Goal: Transaction & Acquisition: Purchase product/service

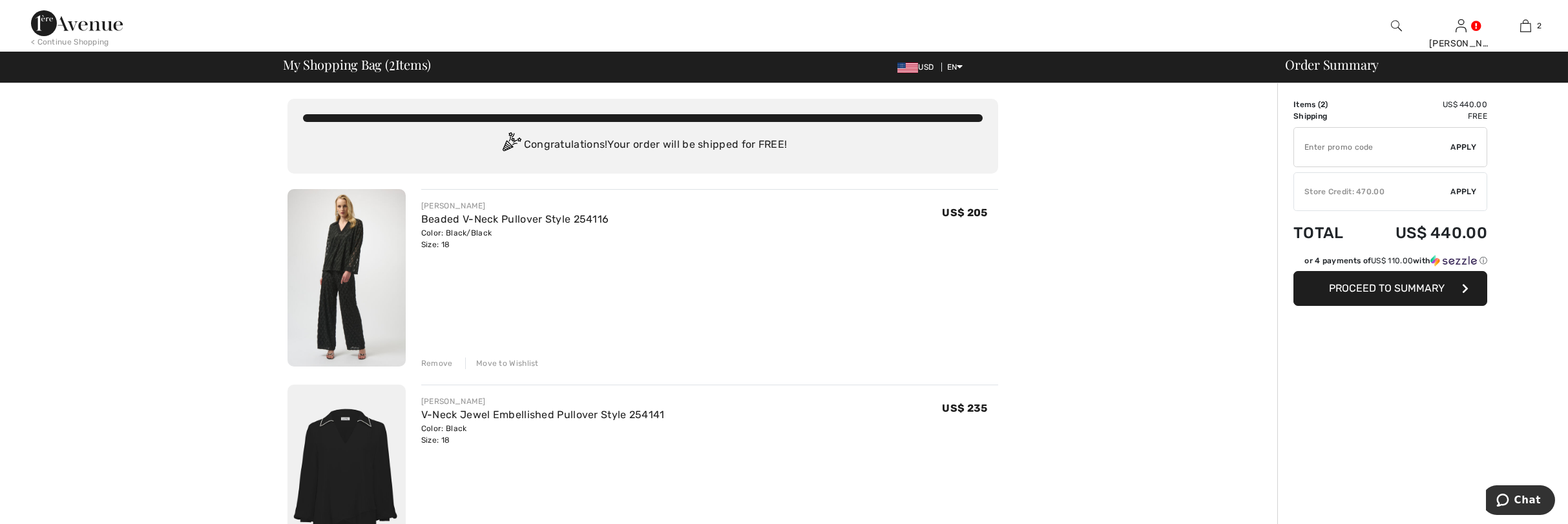
click at [1335, 147] on input "TEXT" at bounding box center [1372, 147] width 157 height 39
type input "GC005068392"
click at [1460, 148] on span "Apply" at bounding box center [1464, 147] width 26 height 11
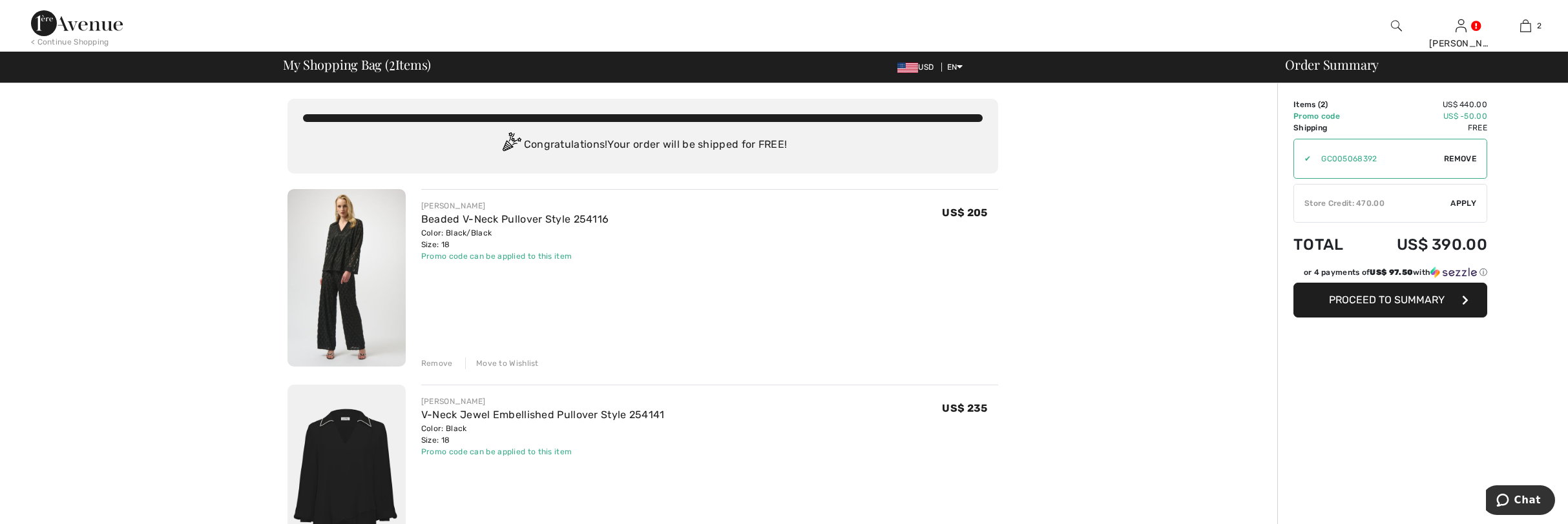
click at [1407, 301] on span "Proceed to Summary" at bounding box center [1387, 300] width 116 height 12
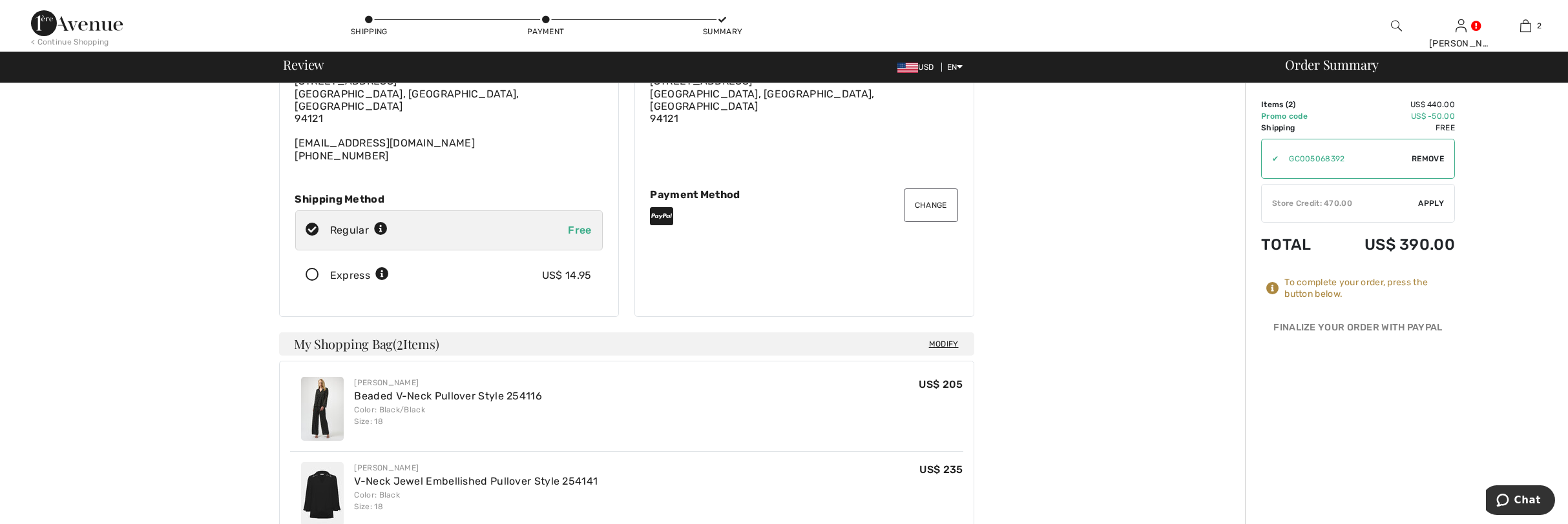
scroll to position [83, 0]
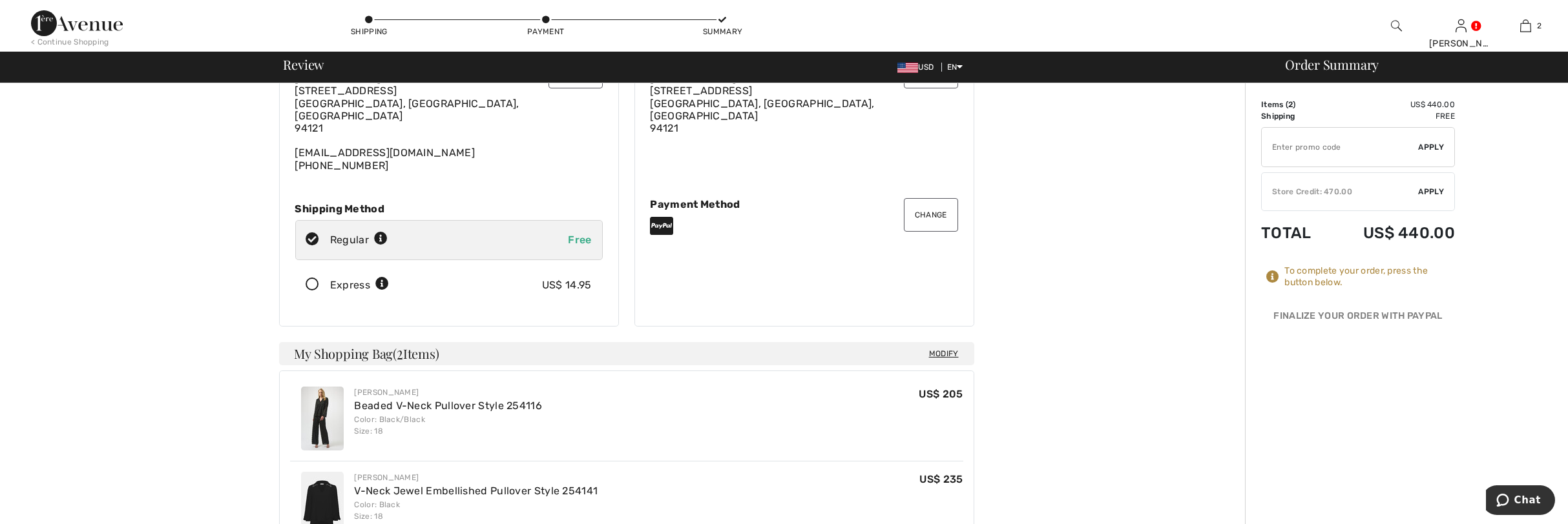
type input "HoneyCan1801"
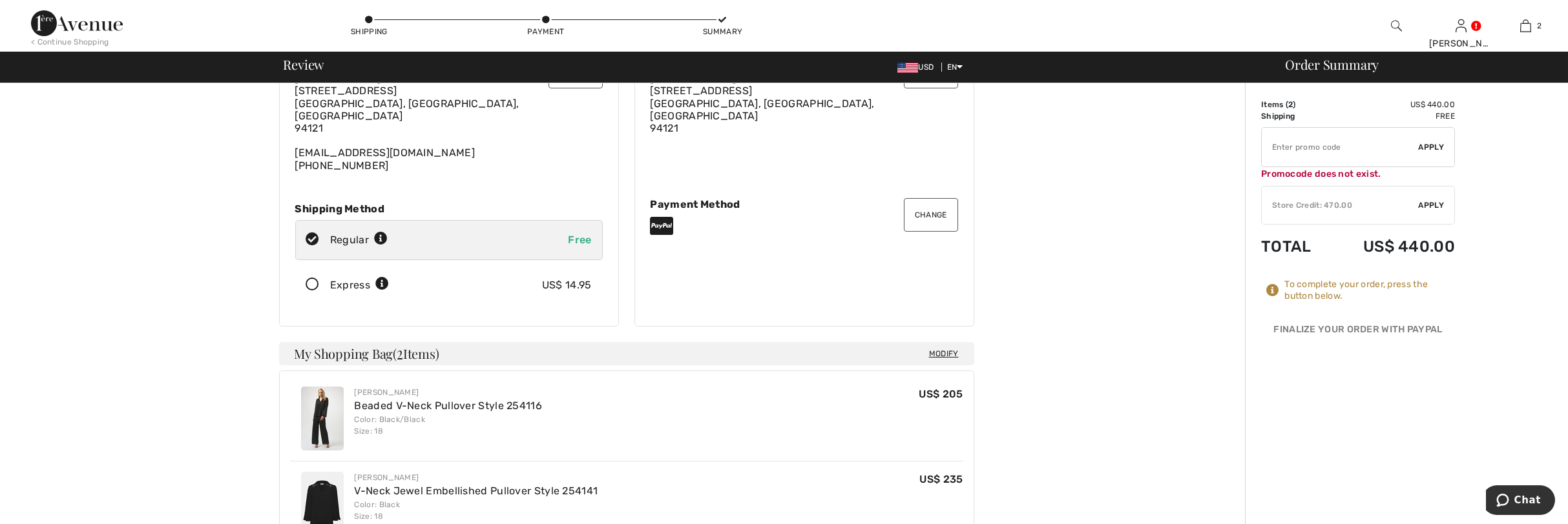
type input "GC005068392"
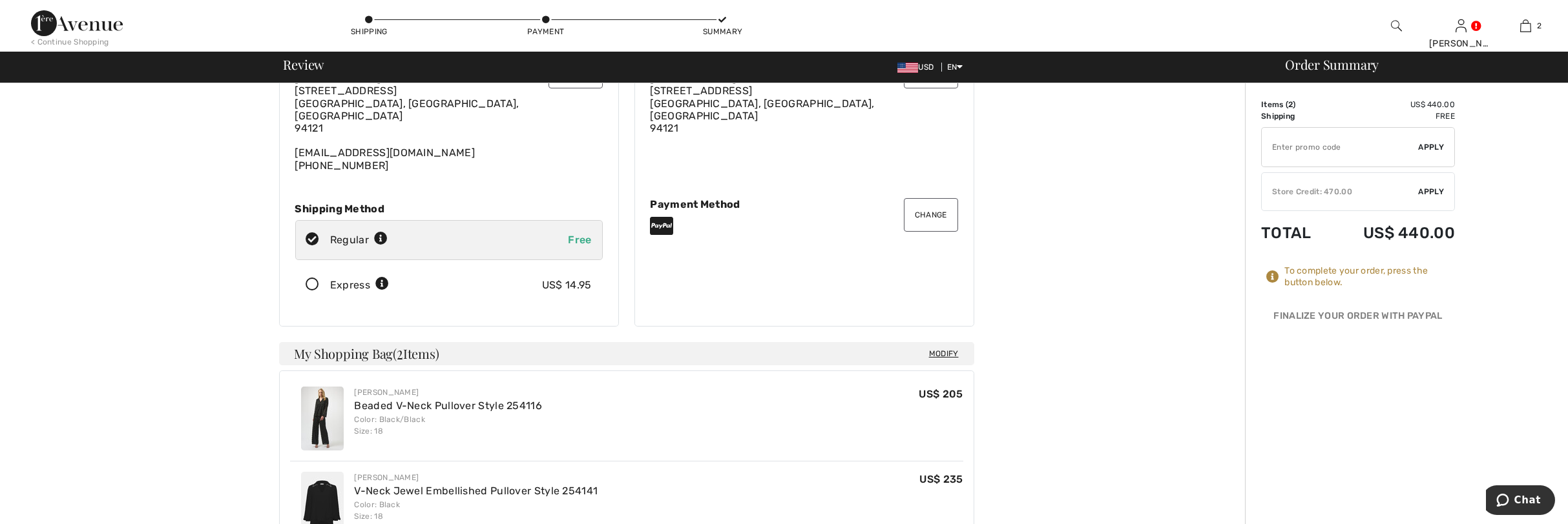
type input "NEW15"
type input "GC005068392"
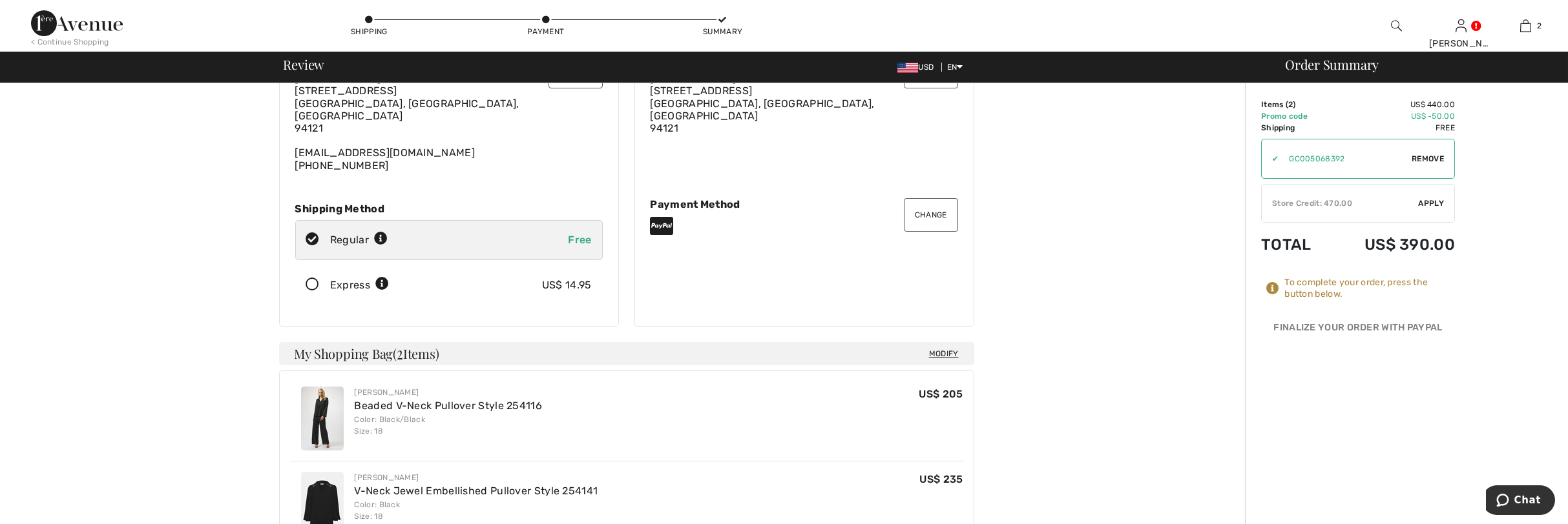
click at [1366, 203] on div "Store Credit: 470.00" at bounding box center [1340, 203] width 157 height 11
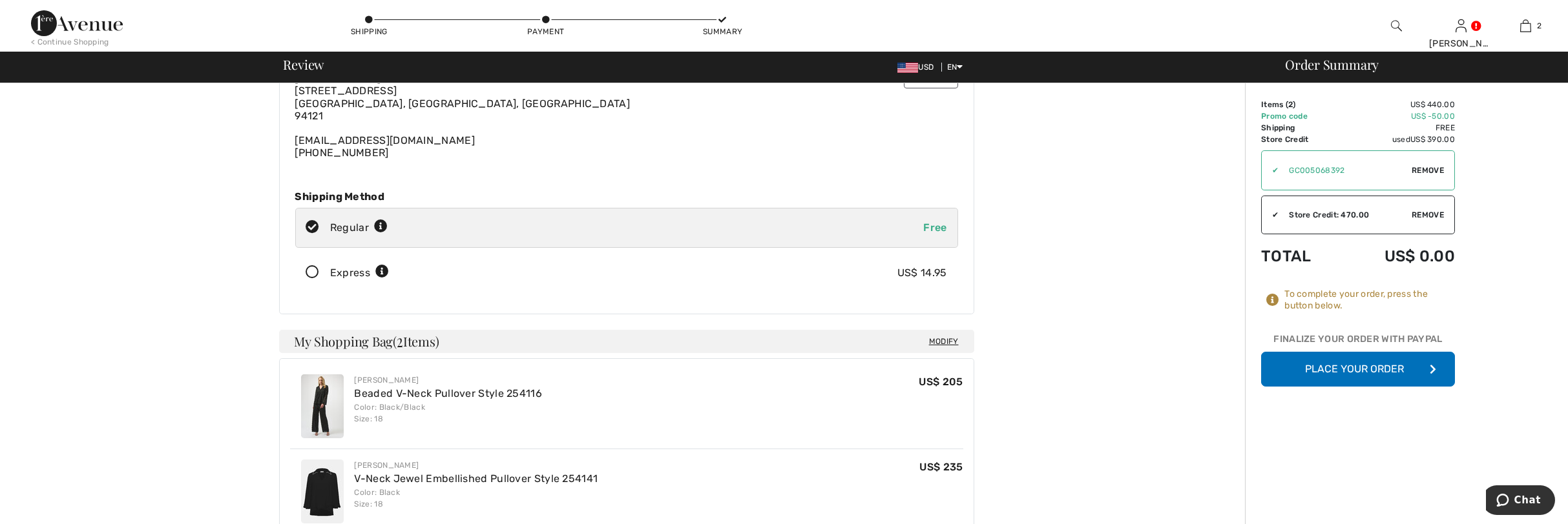
click at [1361, 364] on button "Place Your Order" at bounding box center [1358, 369] width 194 height 35
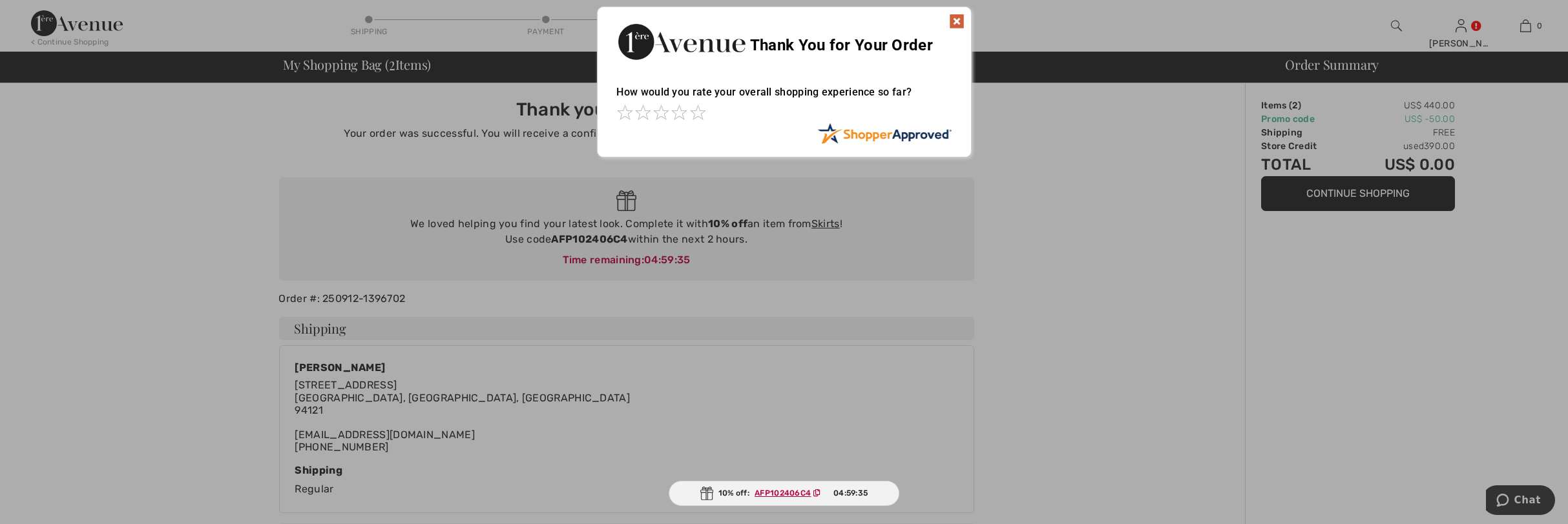
click at [953, 21] on img at bounding box center [957, 21] width 15 height 15
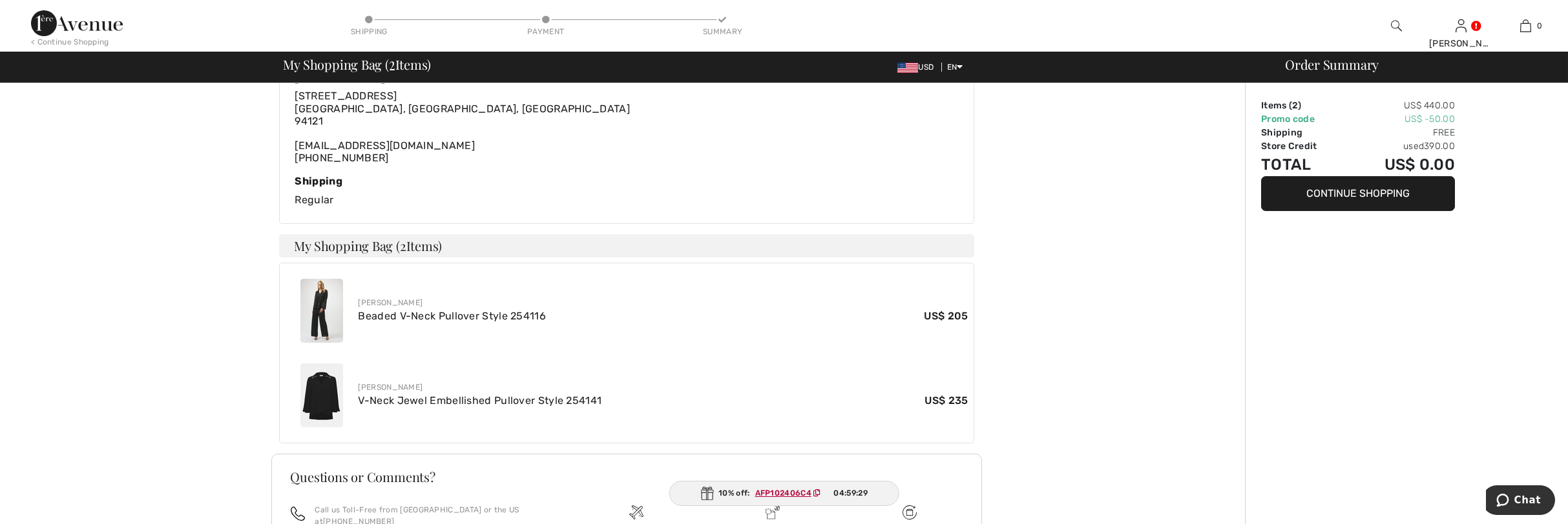
scroll to position [294, 0]
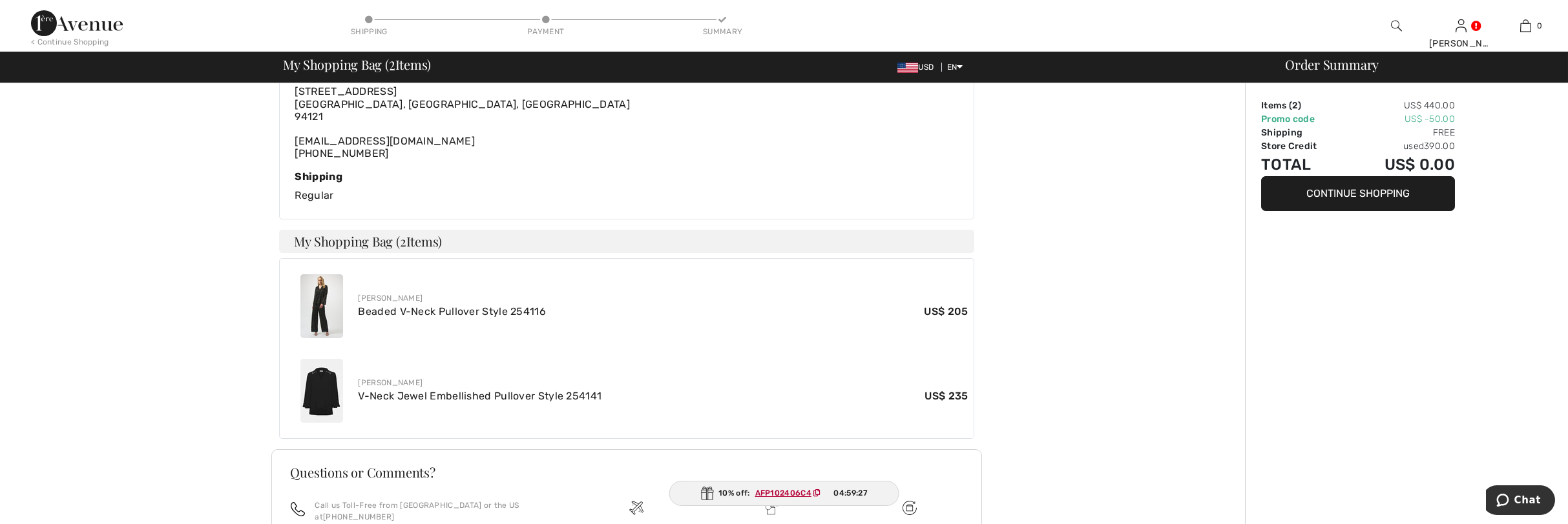
click at [321, 307] on img at bounding box center [322, 307] width 43 height 64
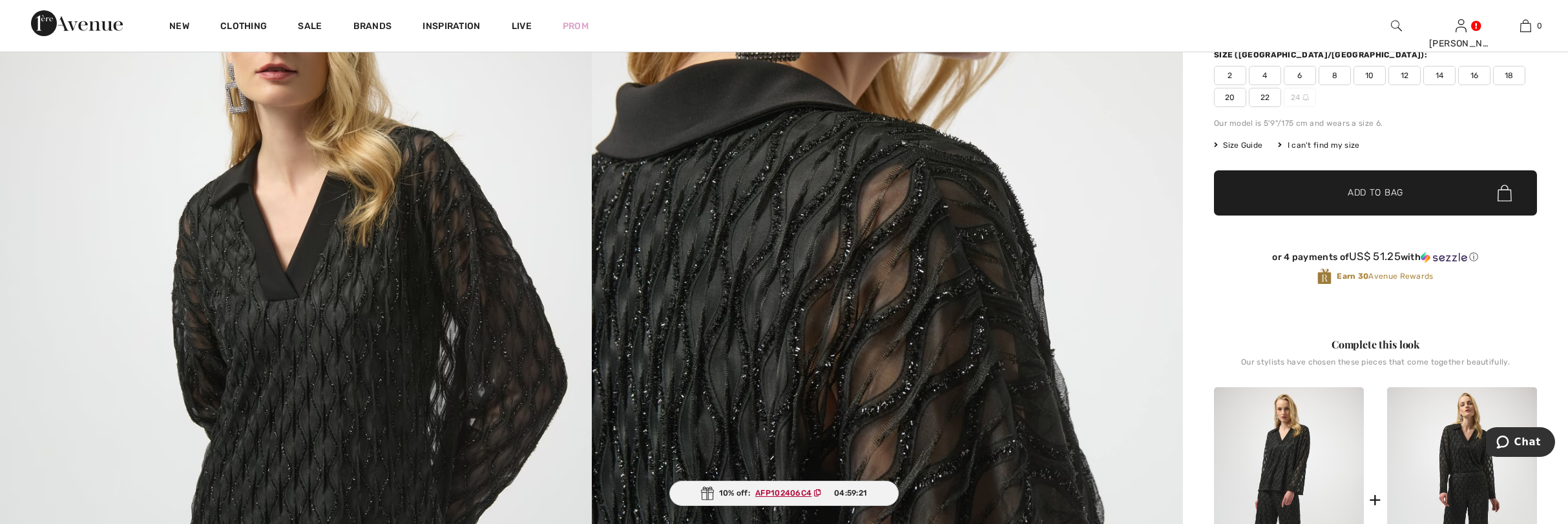
scroll to position [197, 0]
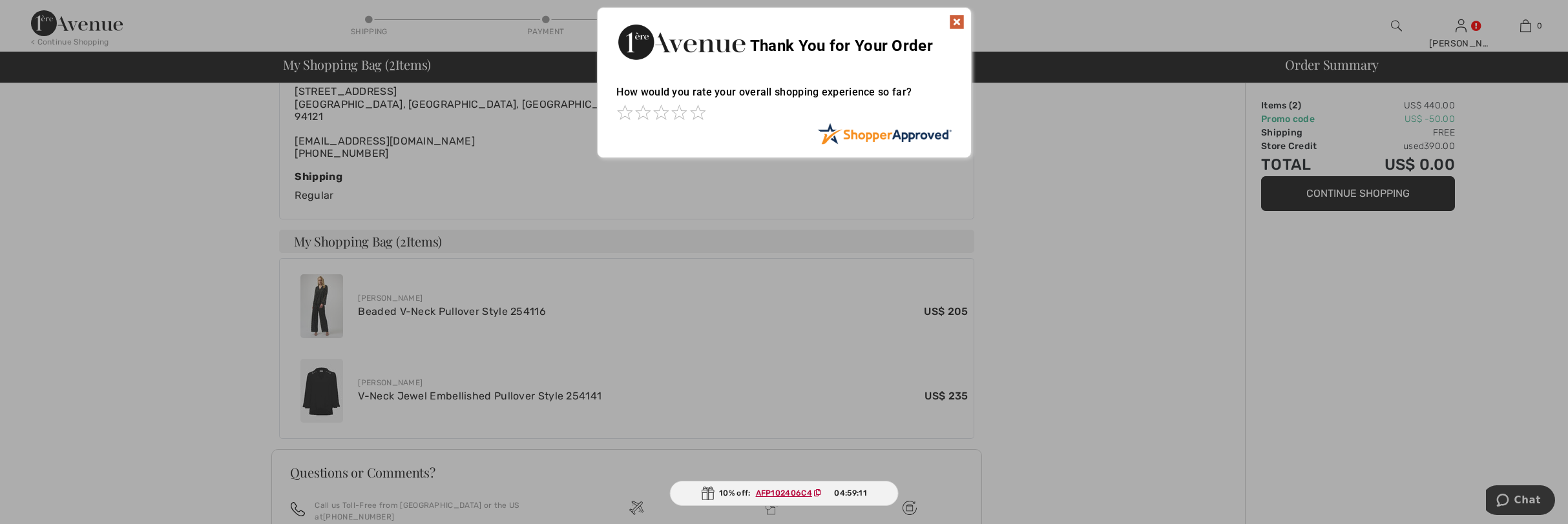
click at [951, 23] on img at bounding box center [957, 22] width 15 height 15
